Goal: Task Accomplishment & Management: Manage account settings

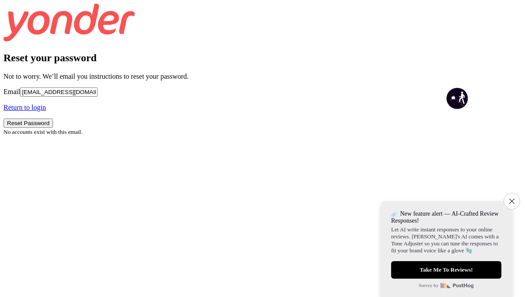
click at [217, 111] on p "Return to login" at bounding box center [262, 108] width 518 height 8
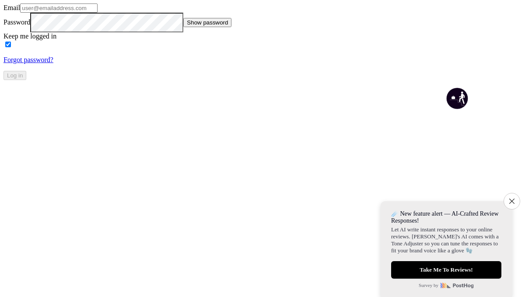
click at [98, 13] on input "Email" at bounding box center [58, 7] width 77 height 9
type input "[EMAIL_ADDRESS][DOMAIN_NAME]"
click at [26, 80] on button "Log in" at bounding box center [14, 75] width 23 height 9
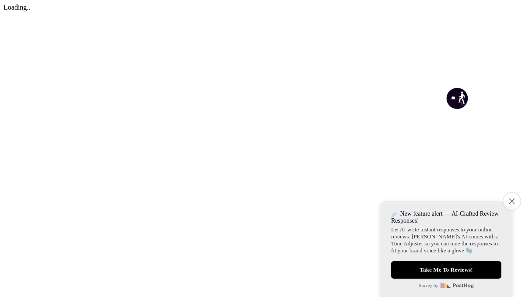
click at [511, 198] on icon "Close survey" at bounding box center [511, 201] width 6 height 6
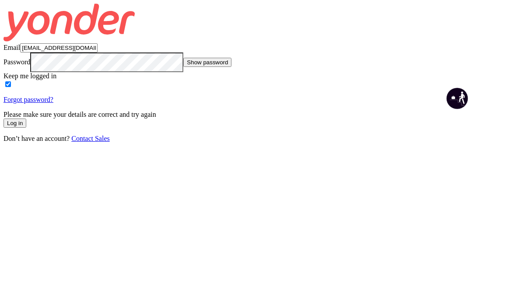
click at [26, 128] on button "Log in" at bounding box center [14, 122] width 23 height 9
click at [53, 103] on link "Forgot password?" at bounding box center [28, 99] width 50 height 7
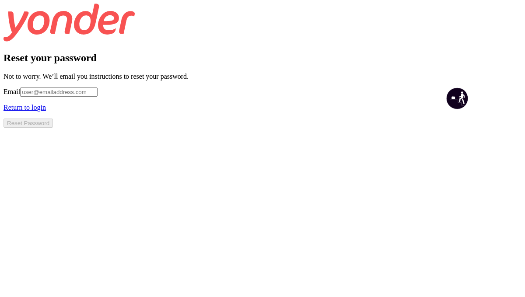
click at [98, 97] on input "Email" at bounding box center [58, 91] width 77 height 9
type input "[EMAIL_ADDRESS][DOMAIN_NAME]"
click at [53, 128] on button "Reset Password" at bounding box center [27, 122] width 49 height 9
click at [219, 111] on p "Return to login" at bounding box center [262, 108] width 518 height 8
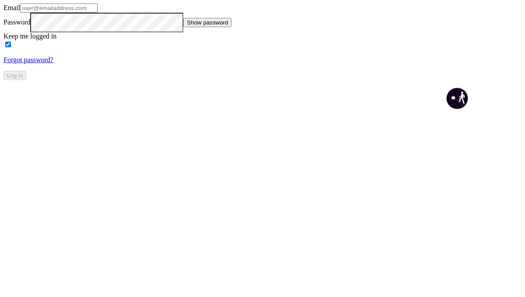
click at [98, 13] on input "Email" at bounding box center [58, 7] width 77 height 9
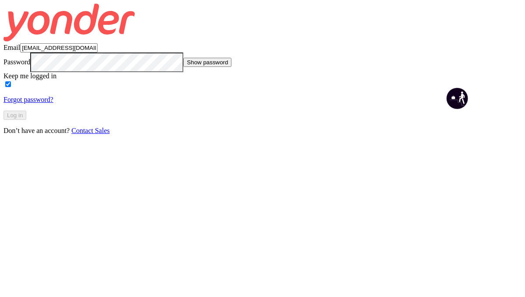
type input "[EMAIL_ADDRESS][DOMAIN_NAME]"
click at [26, 120] on button "Log in" at bounding box center [14, 115] width 23 height 9
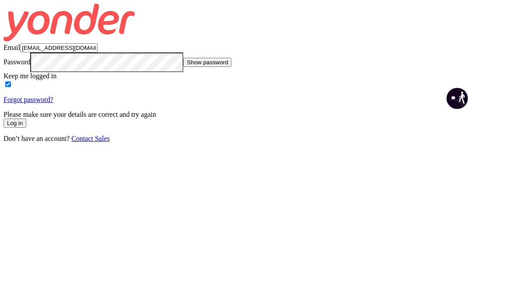
click at [53, 103] on link "Forgot password?" at bounding box center [28, 99] width 50 height 7
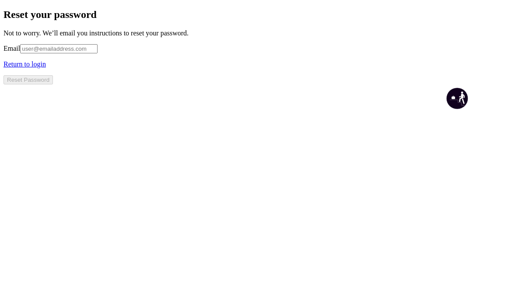
click at [98, 53] on input "Email" at bounding box center [58, 48] width 77 height 9
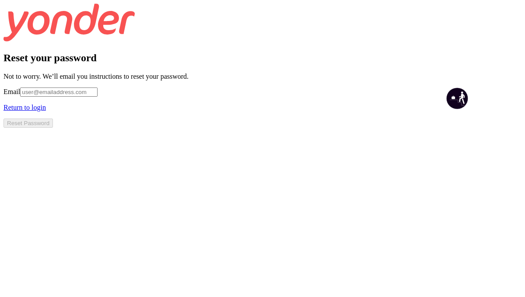
type input "[EMAIL_ADDRESS][DOMAIN_NAME]"
click at [53, 128] on button "Reset Password" at bounding box center [27, 122] width 49 height 9
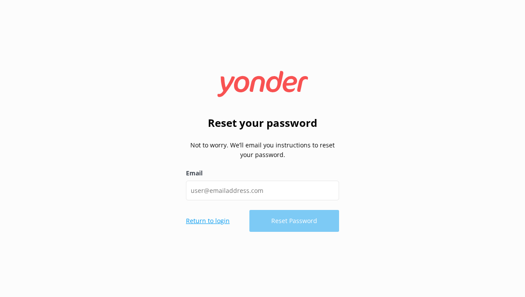
click at [209, 218] on p "Return to login" at bounding box center [208, 221] width 44 height 10
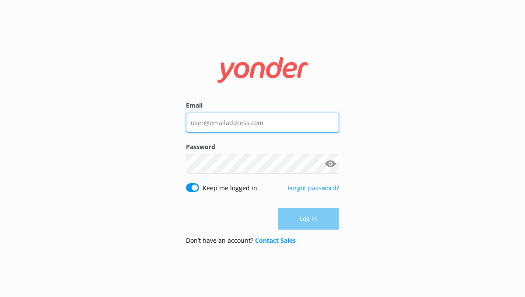
click at [206, 125] on input "Email" at bounding box center [262, 123] width 153 height 20
